Goal: Task Accomplishment & Management: Manage account settings

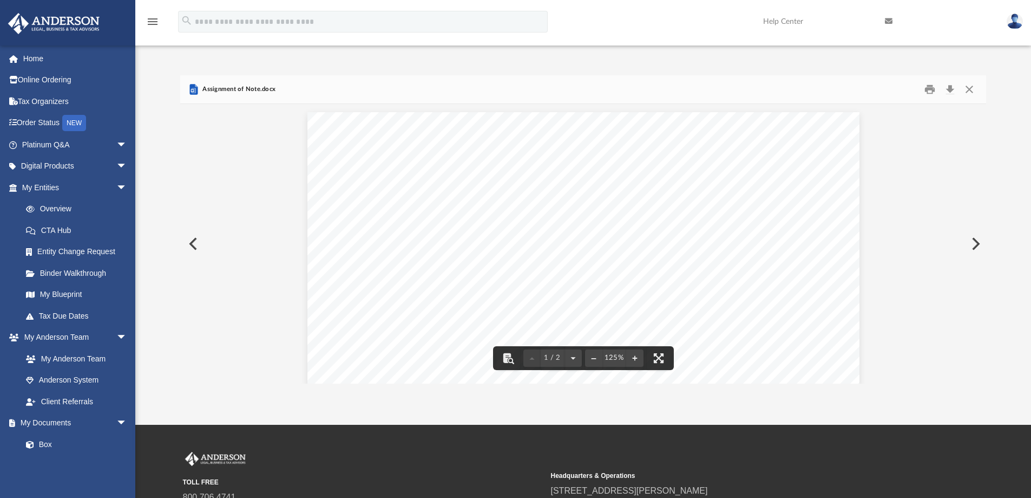
scroll to position [205, 798]
click at [57, 207] on link "Overview" at bounding box center [79, 209] width 128 height 22
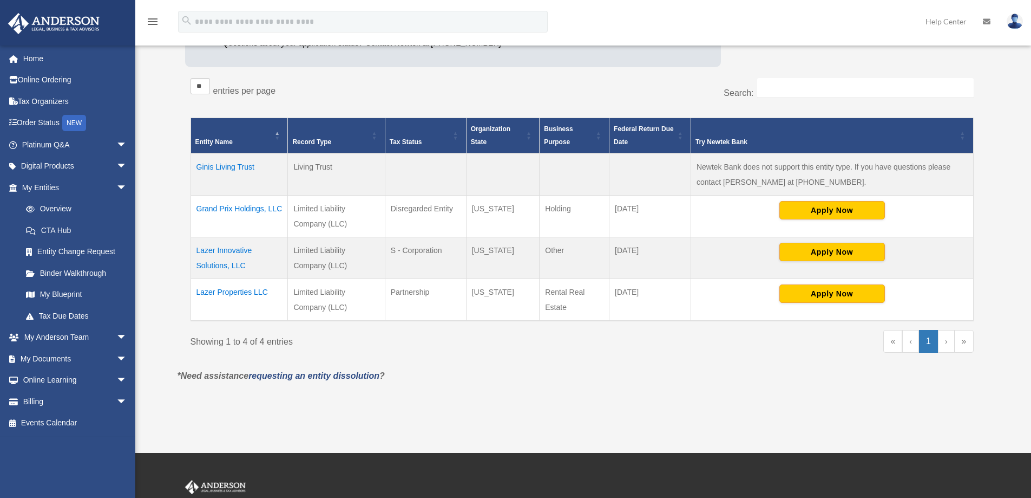
scroll to position [162, 0]
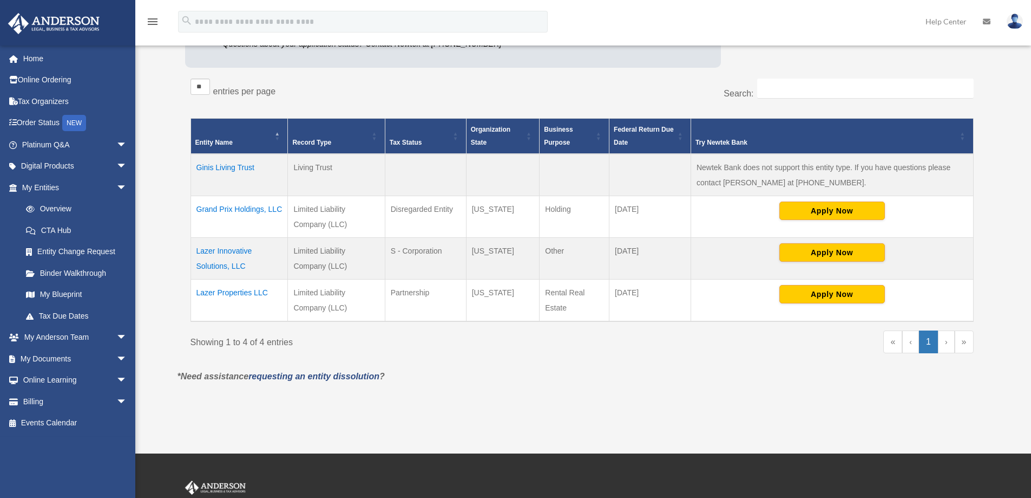
click at [234, 252] on td "Lazer Innovative Solutions, LLC" at bounding box center [239, 259] width 97 height 42
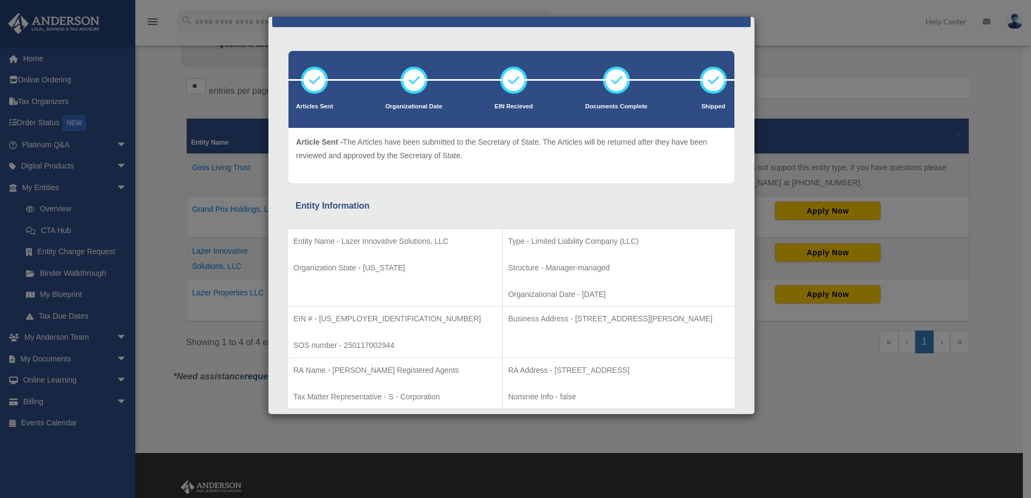
scroll to position [0, 0]
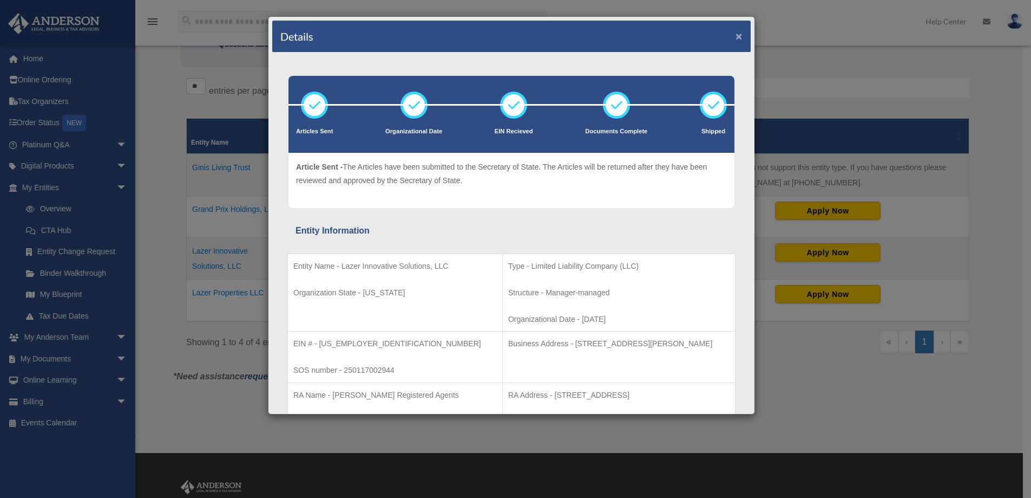
click at [736, 36] on button "×" at bounding box center [739, 35] width 7 height 11
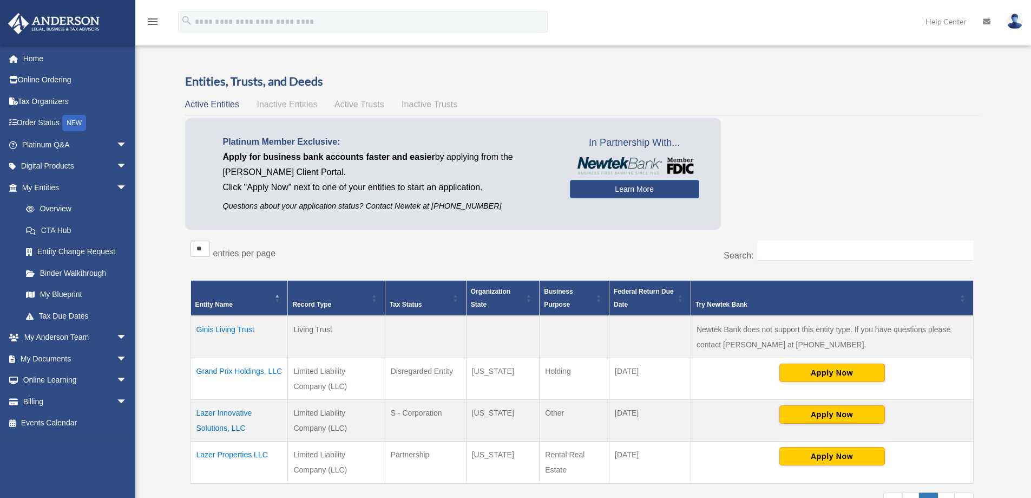
click at [1013, 22] on img at bounding box center [1015, 22] width 16 height 16
click at [820, 94] on link "Logout" at bounding box center [852, 94] width 108 height 22
